Goal: Information Seeking & Learning: Understand process/instructions

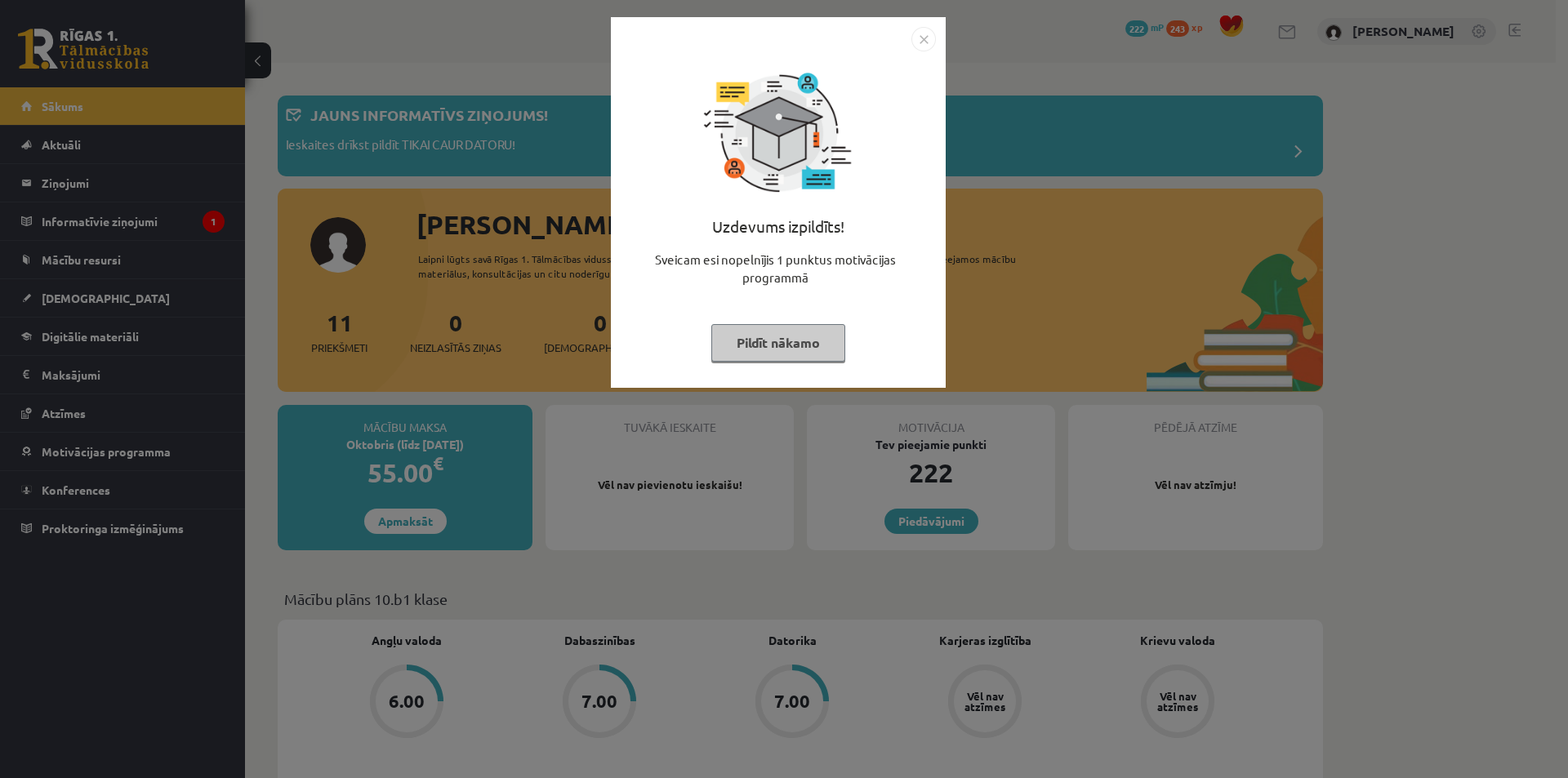
click at [774, 341] on button "Pildīt nākamo" at bounding box center [778, 343] width 134 height 38
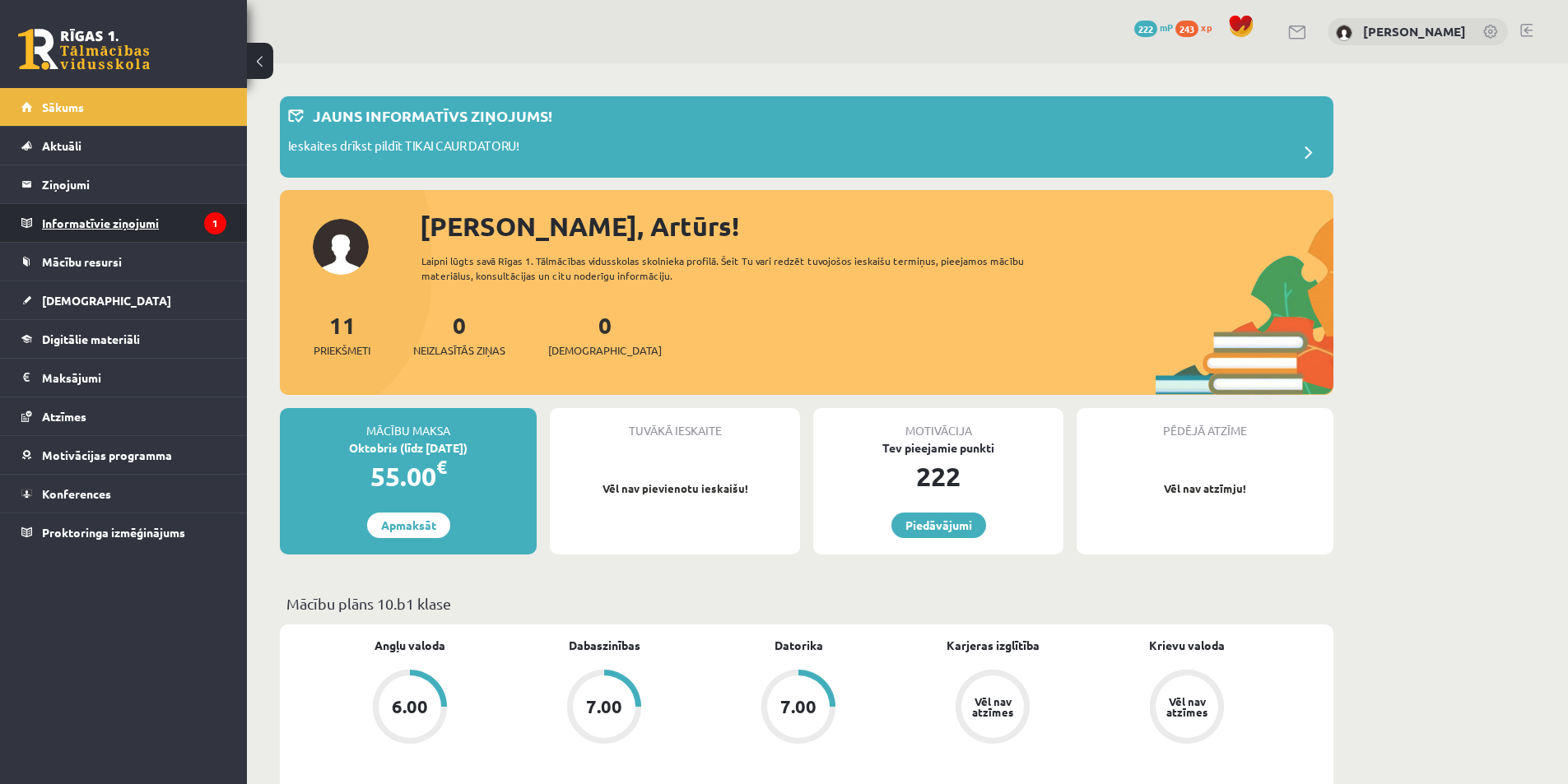
click at [116, 213] on legend "Informatīvie ziņojumi 1" at bounding box center [134, 222] width 184 height 38
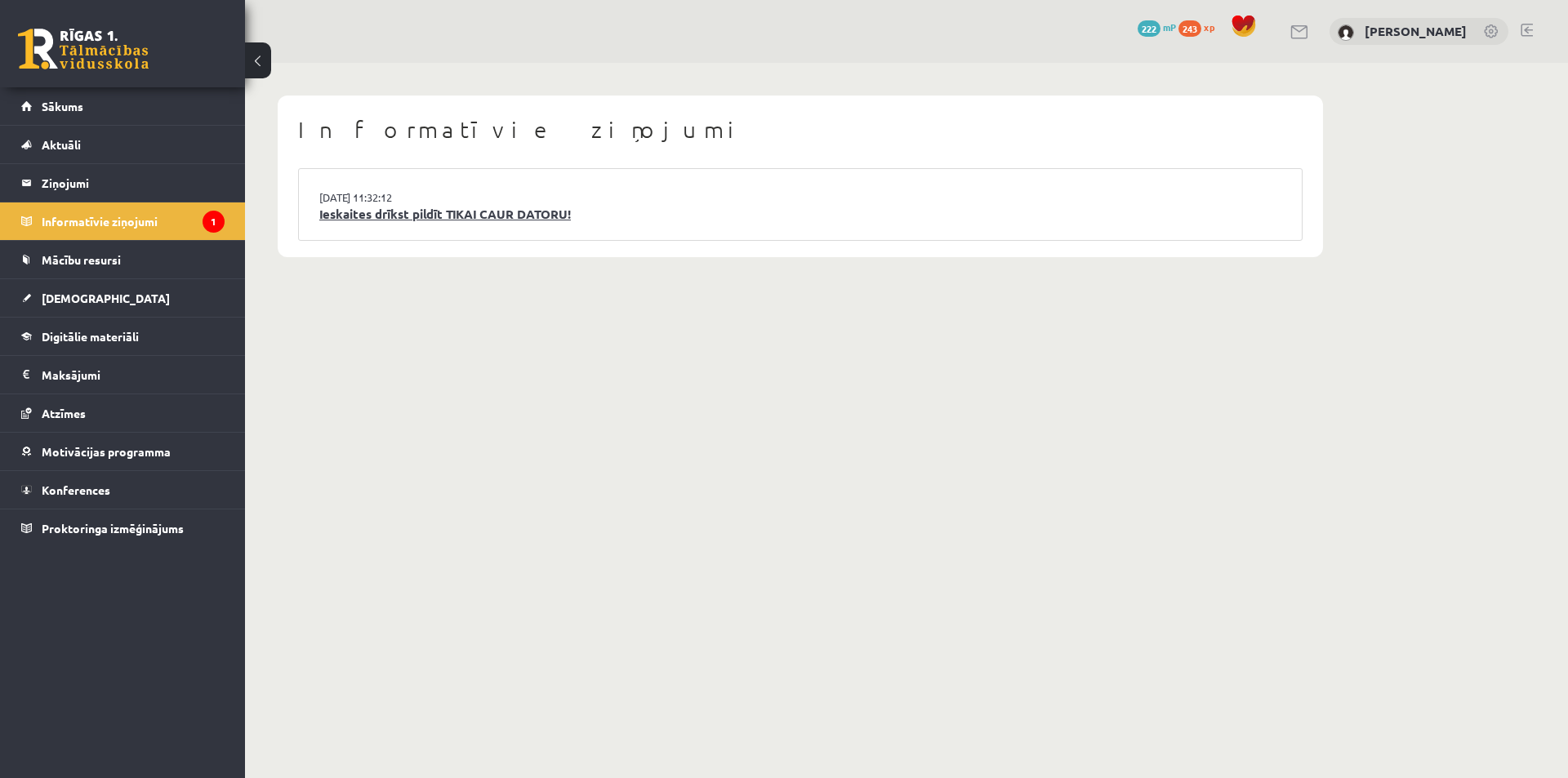
click at [485, 217] on link "Ieskaites drīkst pildīt TIKAI CAUR DATORU!" at bounding box center [800, 215] width 962 height 19
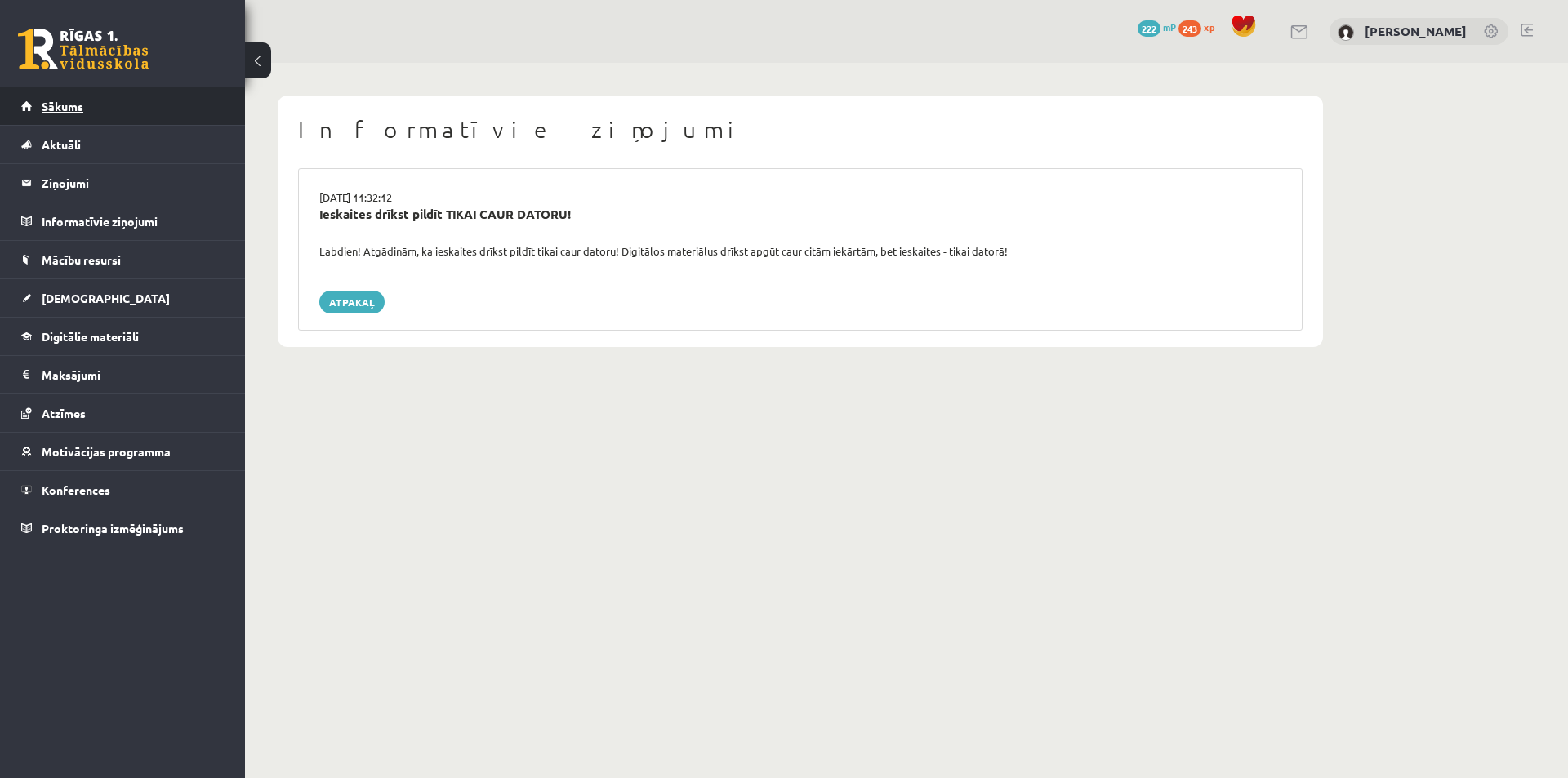
click at [97, 107] on link "Sākums" at bounding box center [122, 106] width 203 height 38
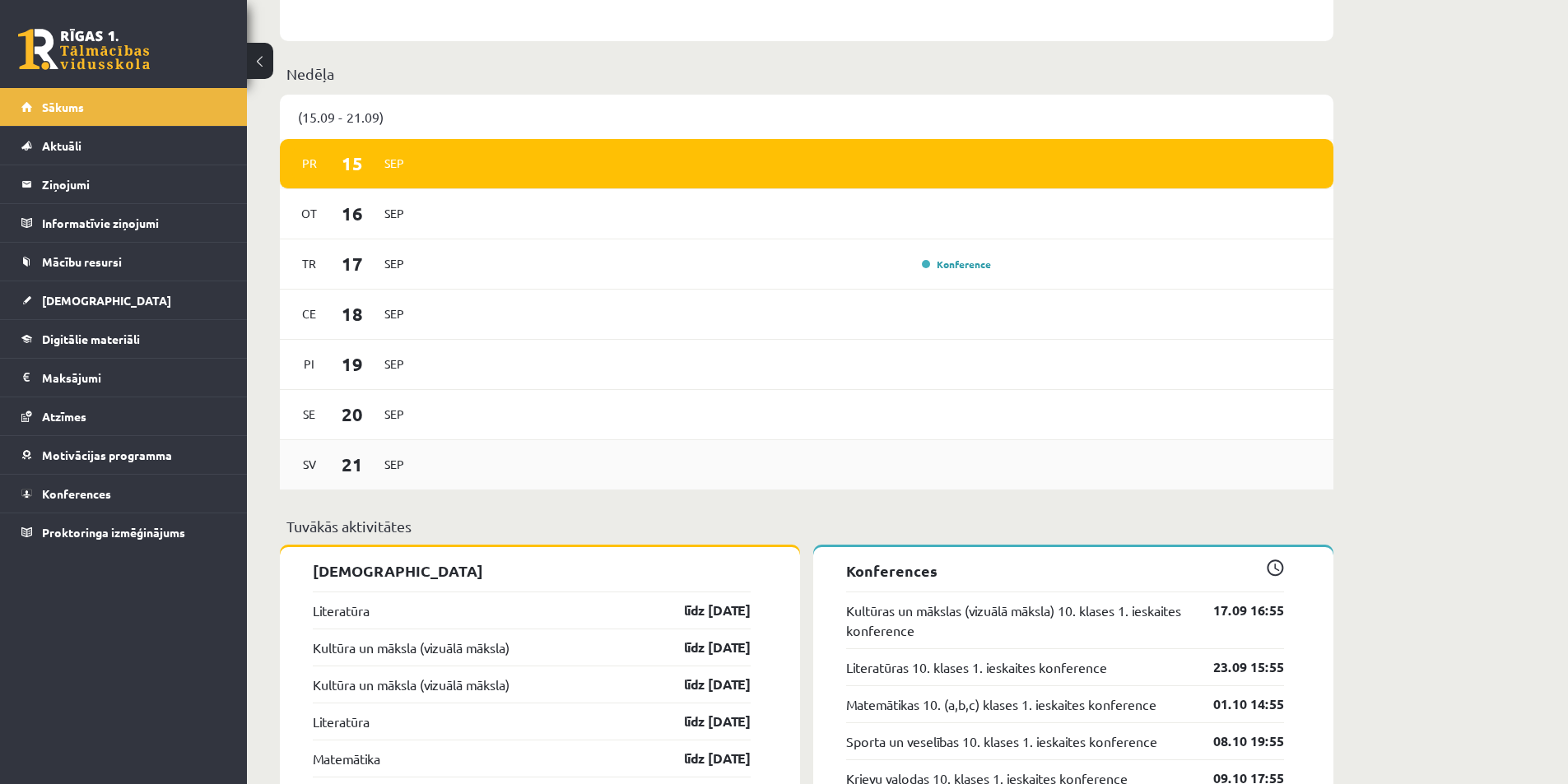
scroll to position [987, 0]
